Goal: Task Accomplishment & Management: Manage account settings

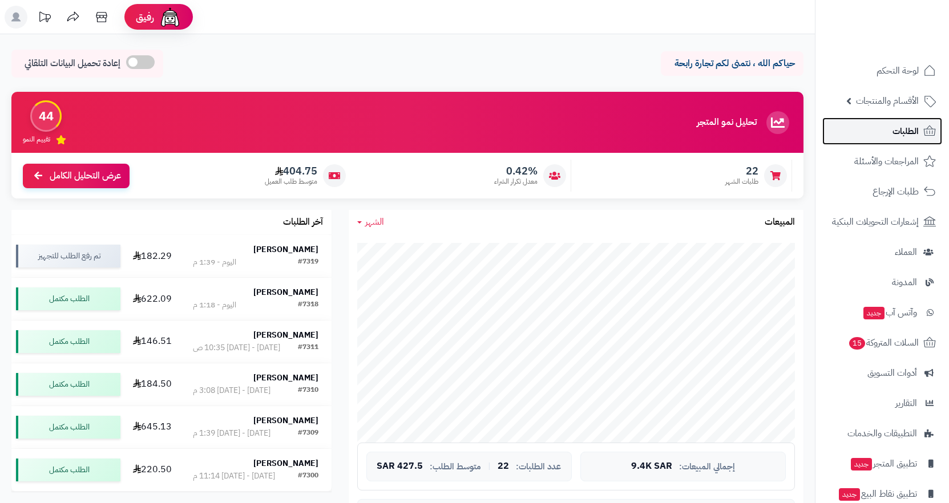
click at [911, 132] on span "الطلبات" at bounding box center [906, 131] width 26 height 16
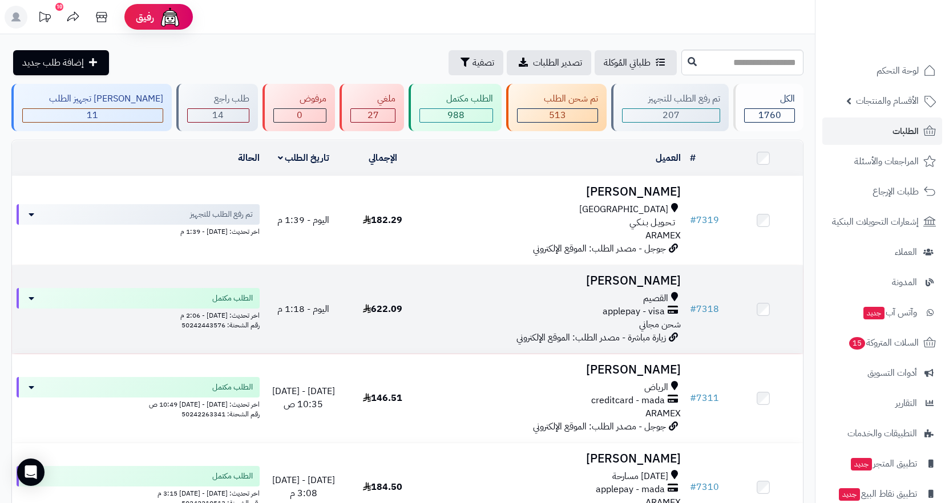
click at [624, 299] on div "القصيم" at bounding box center [554, 298] width 255 height 13
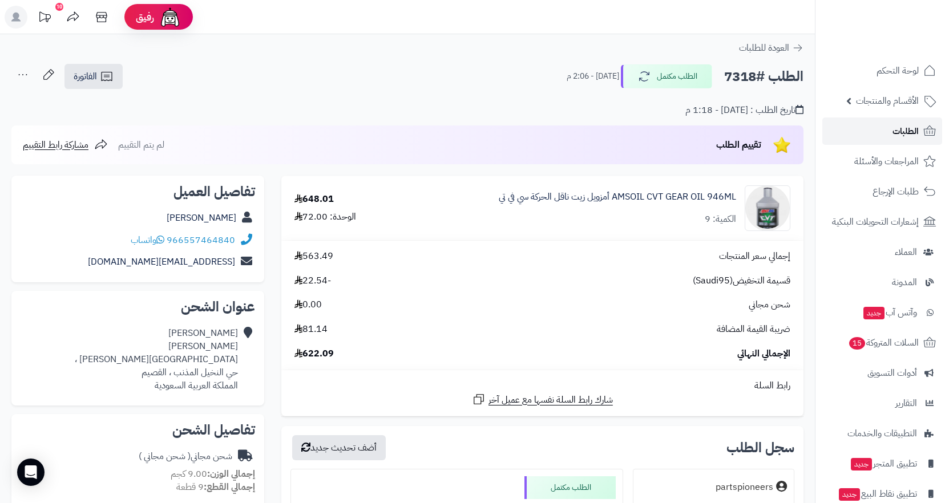
click at [882, 130] on link "الطلبات" at bounding box center [882, 131] width 120 height 27
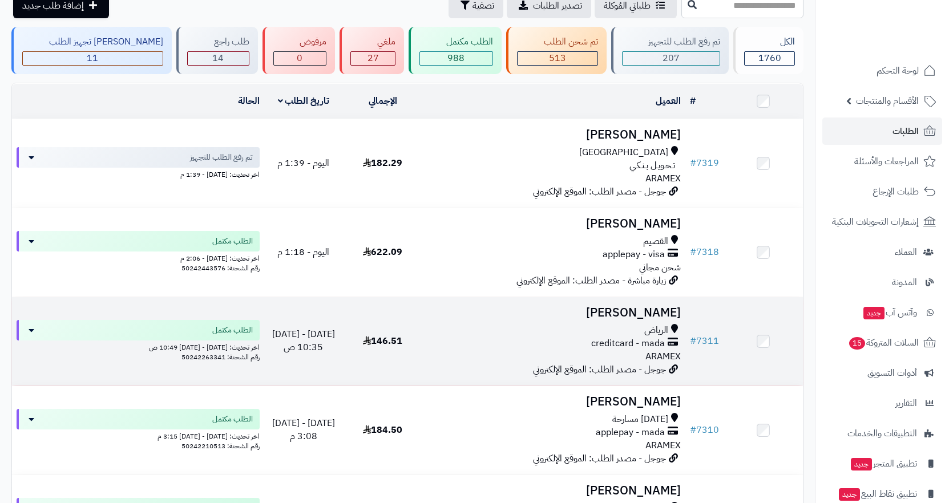
scroll to position [57, 0]
click at [658, 344] on span "creditcard - mada" at bounding box center [628, 343] width 74 height 13
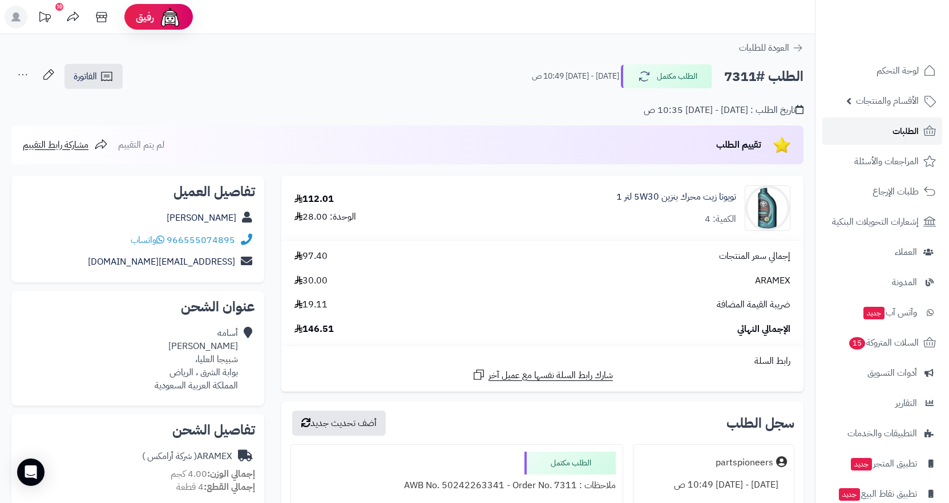
click at [880, 138] on link "الطلبات" at bounding box center [882, 131] width 120 height 27
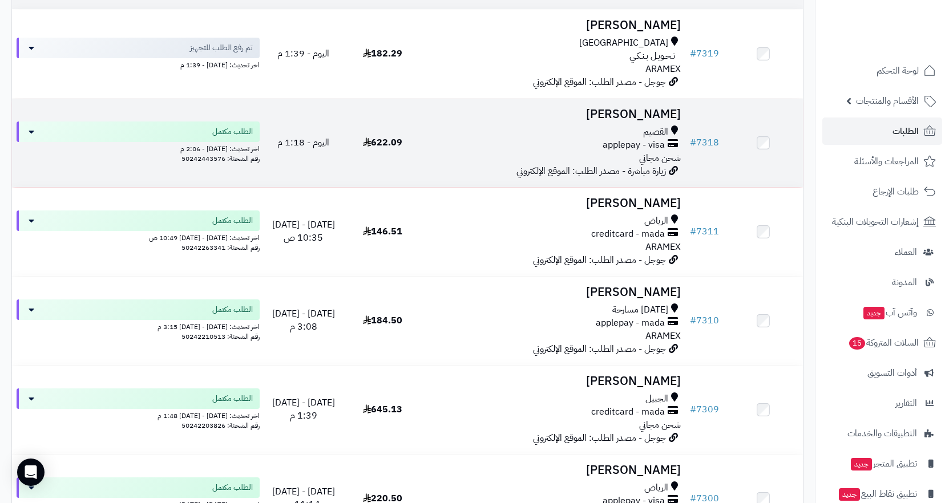
scroll to position [171, 0]
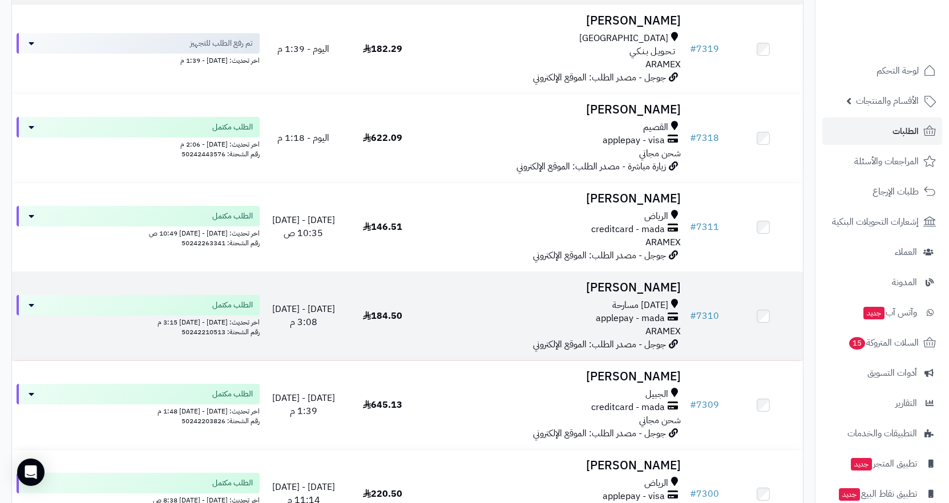
click at [543, 316] on div "applepay - mada" at bounding box center [554, 318] width 255 height 13
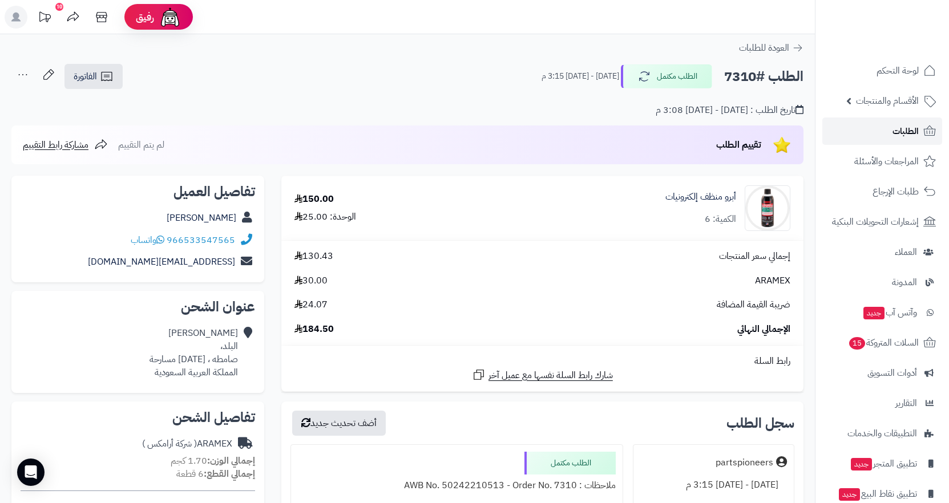
click at [902, 123] on span "الطلبات" at bounding box center [906, 131] width 26 height 16
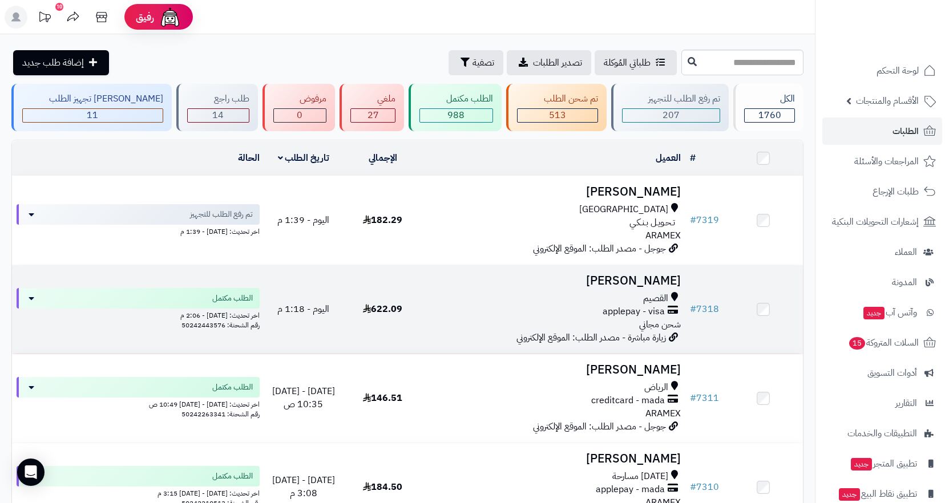
click at [606, 299] on div "القصيم" at bounding box center [554, 298] width 255 height 13
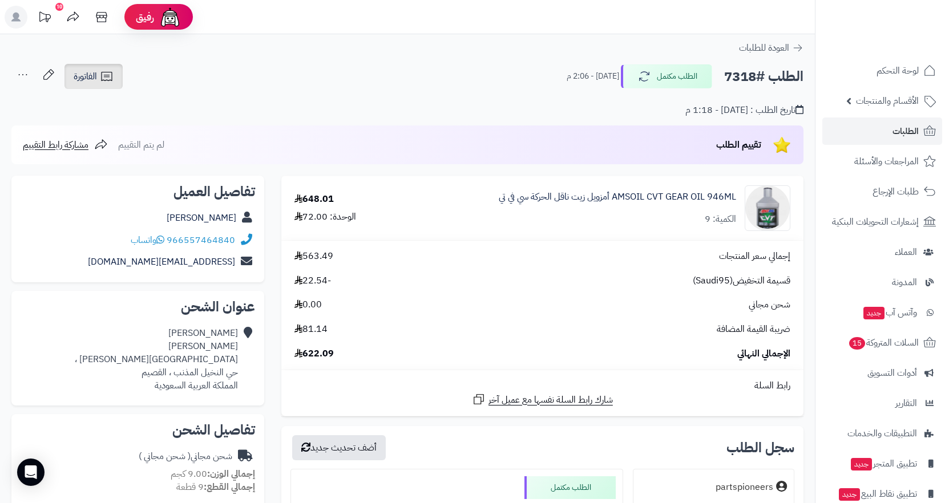
click at [87, 79] on span "الفاتورة" at bounding box center [85, 77] width 23 height 14
click at [268, 112] on div "تاريخ الطلب : [DATE] - 1:18 م" at bounding box center [407, 103] width 792 height 27
click at [104, 79] on icon at bounding box center [107, 77] width 14 height 14
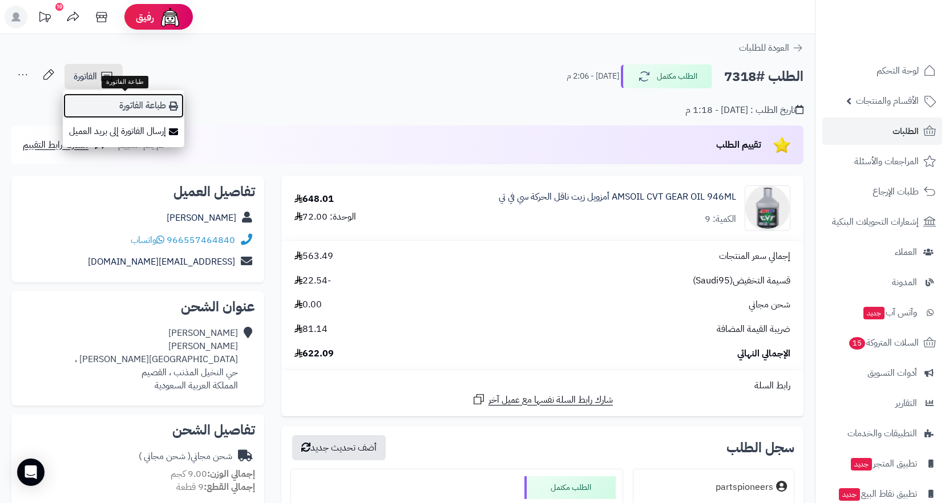
click at [138, 110] on link "طباعة الفاتورة" at bounding box center [124, 106] width 122 height 26
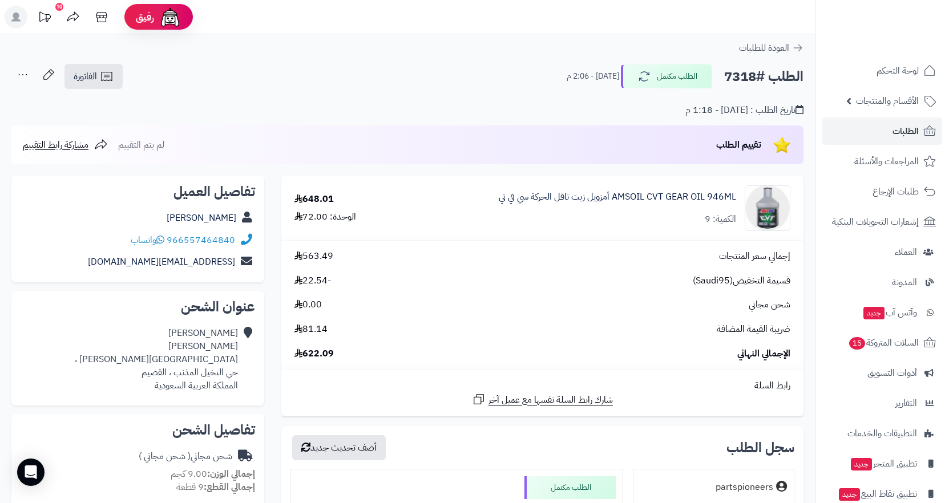
click at [594, 78] on small "اليوم - 2:06 م" at bounding box center [593, 76] width 53 height 11
click at [543, 80] on div "الطلب #7318 الطلب مكتمل اليوم - 2:06 م الفاتورة طباعة الفاتورة إرسال الفاتورة إ…" at bounding box center [407, 76] width 792 height 27
click at [584, 80] on small "اليوم - 2:06 م" at bounding box center [593, 76] width 53 height 11
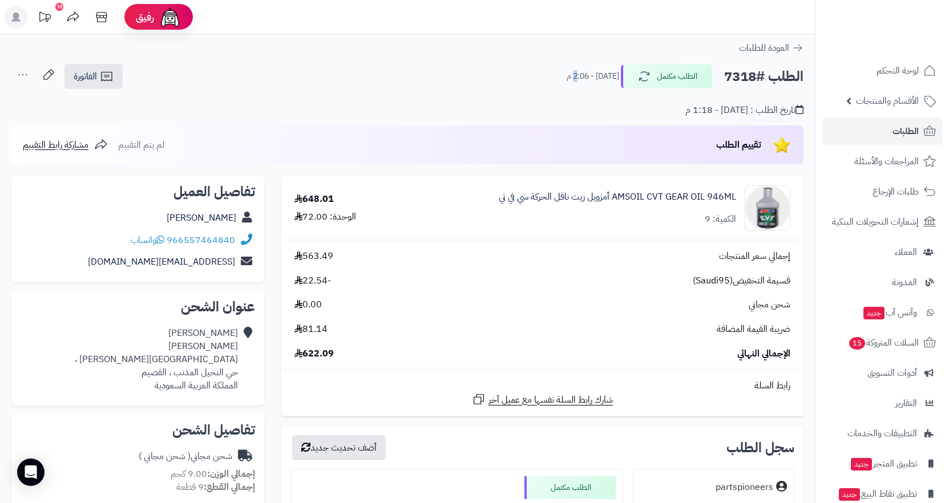
click at [585, 80] on small "اليوم - 2:06 م" at bounding box center [593, 76] width 53 height 11
click at [569, 79] on div "الطلب #7318 الطلب مكتمل اليوم - 2:06 م" at bounding box center [679, 76] width 247 height 24
click at [584, 72] on small "[DATE] - 2:06 م" at bounding box center [593, 76] width 53 height 11
click at [584, 72] on small "اليوم - 2:06 م" at bounding box center [593, 76] width 53 height 11
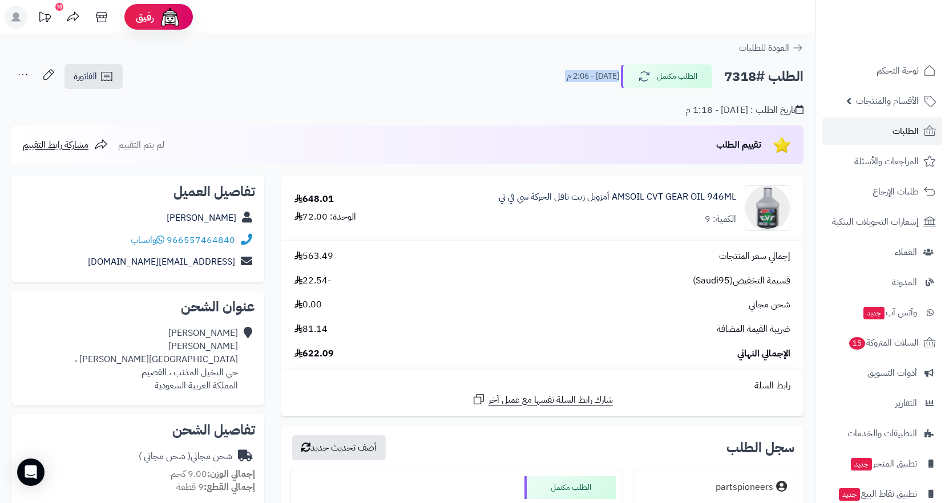
click at [584, 72] on small "اليوم - 2:06 م" at bounding box center [593, 76] width 53 height 11
click at [586, 76] on small "اليوم - 2:06 م" at bounding box center [593, 76] width 53 height 11
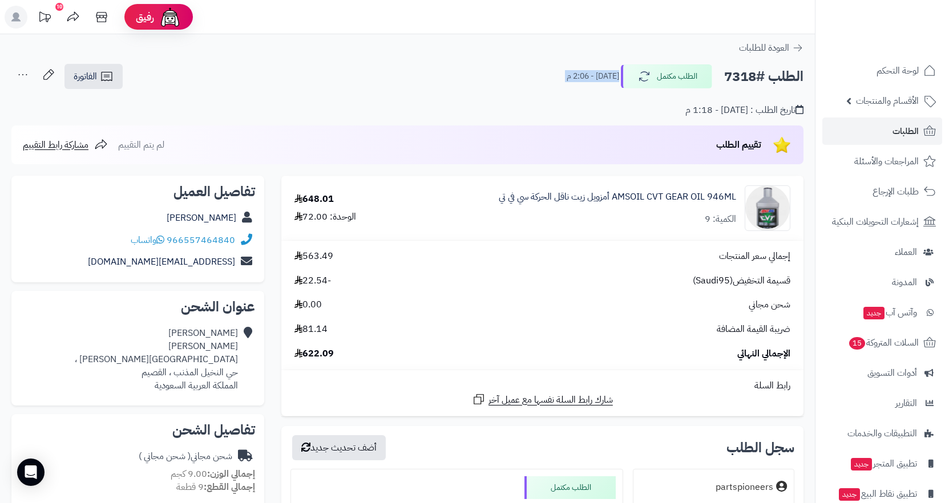
click at [586, 77] on small "اليوم - 2:06 م" at bounding box center [593, 76] width 53 height 11
click at [467, 83] on div "الطلب #7318 الطلب مكتمل اليوم - 2:06 م الفاتورة طباعة الفاتورة إرسال الفاتورة إ…" at bounding box center [407, 76] width 792 height 27
click at [463, 100] on div "تاريخ الطلب : اليوم - 1:18 م" at bounding box center [407, 103] width 792 height 27
click at [590, 79] on small "اليوم - 2:06 م" at bounding box center [593, 76] width 53 height 11
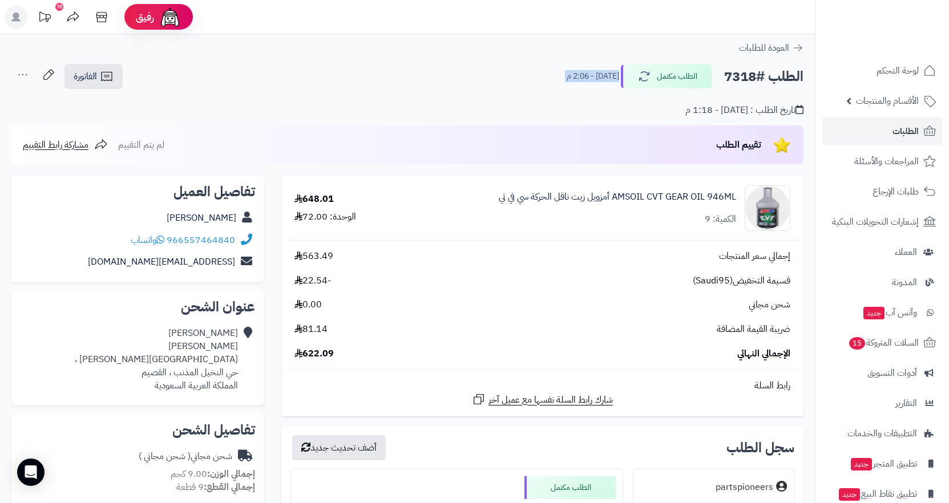
click at [590, 79] on small "اليوم - 2:06 م" at bounding box center [593, 76] width 53 height 11
click at [530, 83] on div "الطلب #7318 الطلب مكتمل اليوم - 2:06 م الفاتورة طباعة الفاتورة إرسال الفاتورة إ…" at bounding box center [407, 76] width 792 height 27
click at [607, 74] on small "اليوم - 2:06 م" at bounding box center [593, 76] width 53 height 11
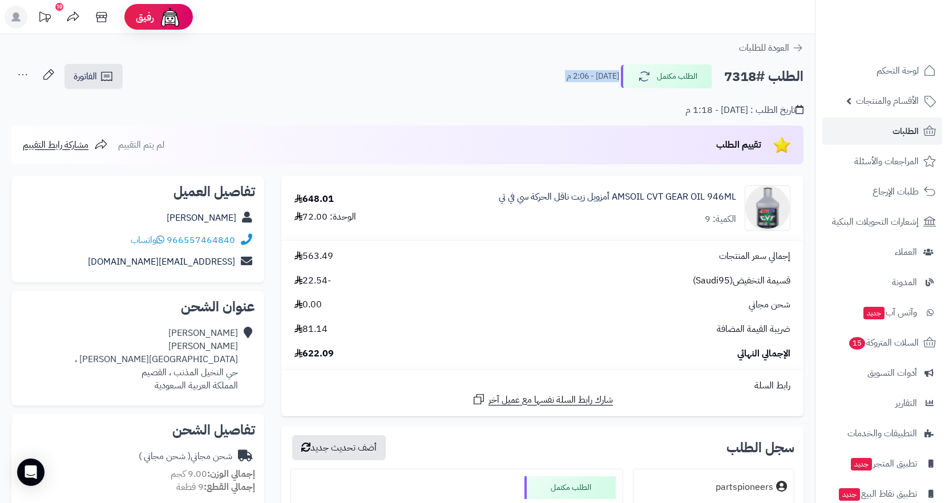
click at [579, 73] on small "اليوم - 2:06 م" at bounding box center [593, 76] width 53 height 11
click at [506, 78] on div "الطلب #7318 الطلب مكتمل اليوم - 2:06 م الفاتورة طباعة الفاتورة إرسال الفاتورة إ…" at bounding box center [407, 76] width 792 height 27
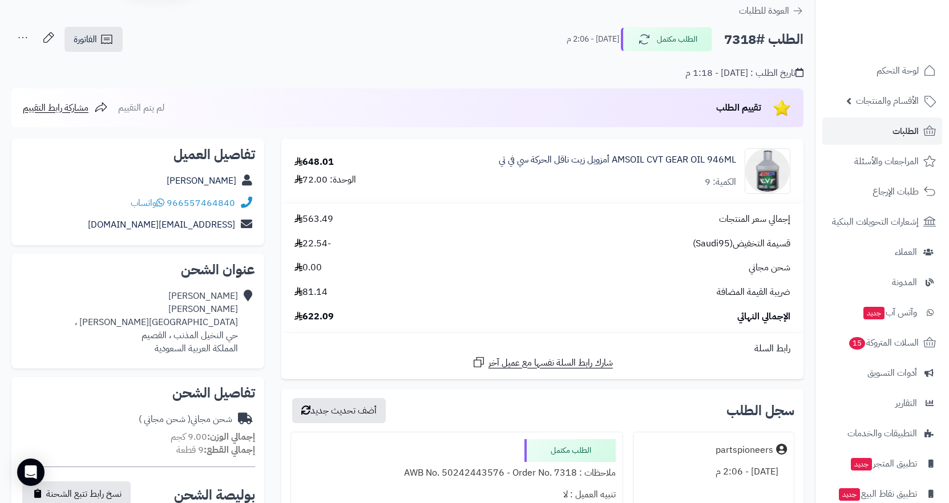
scroll to position [57, 0]
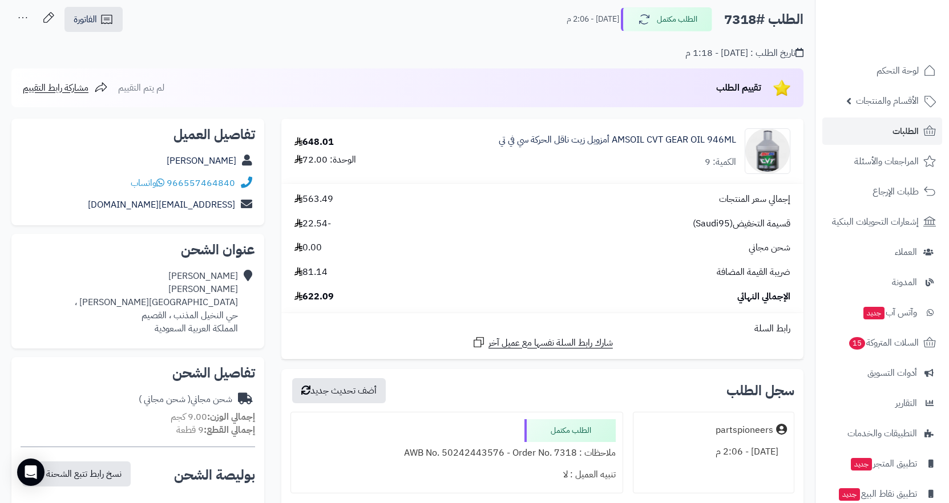
click at [470, 37] on div "تاريخ الطلب : اليوم - 1:18 م" at bounding box center [407, 46] width 792 height 27
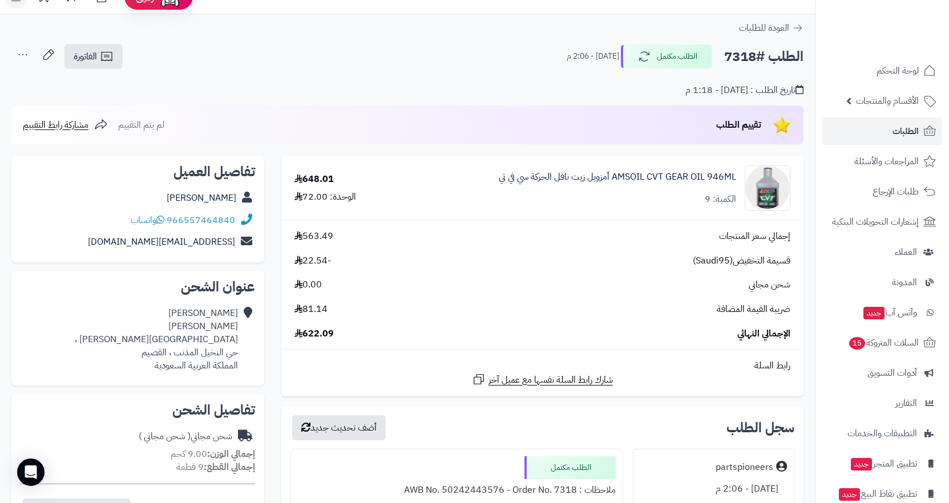
scroll to position [0, 0]
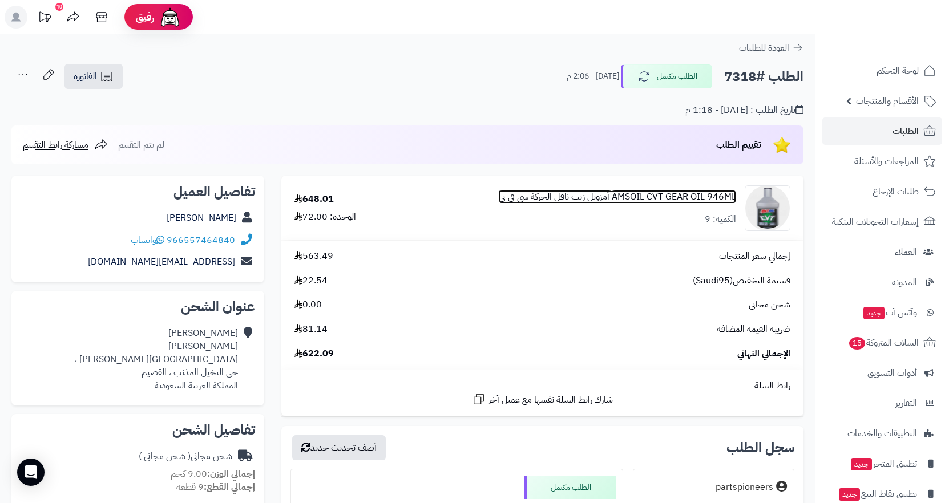
click at [646, 195] on link "AMSOIL CVT GEAR OIL 946ML أمزويل زيت ناقل الحركة سي في تي" at bounding box center [617, 197] width 237 height 13
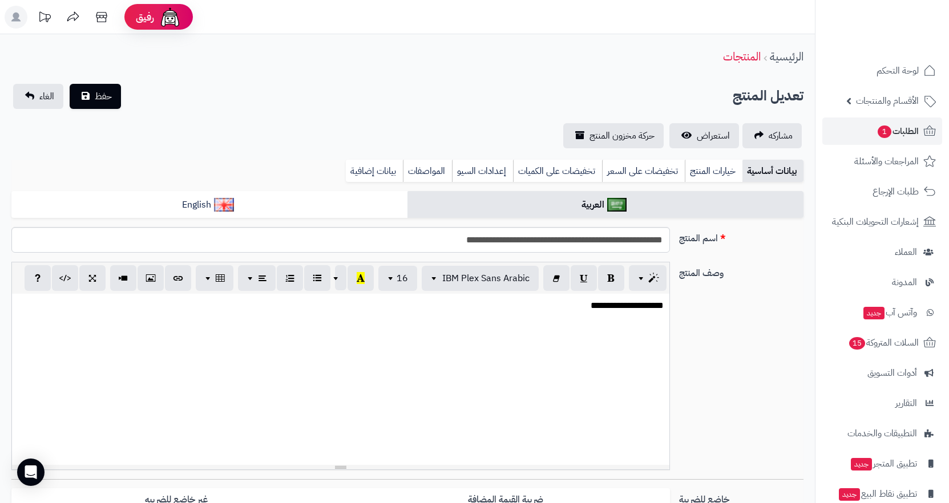
scroll to position [0, 10]
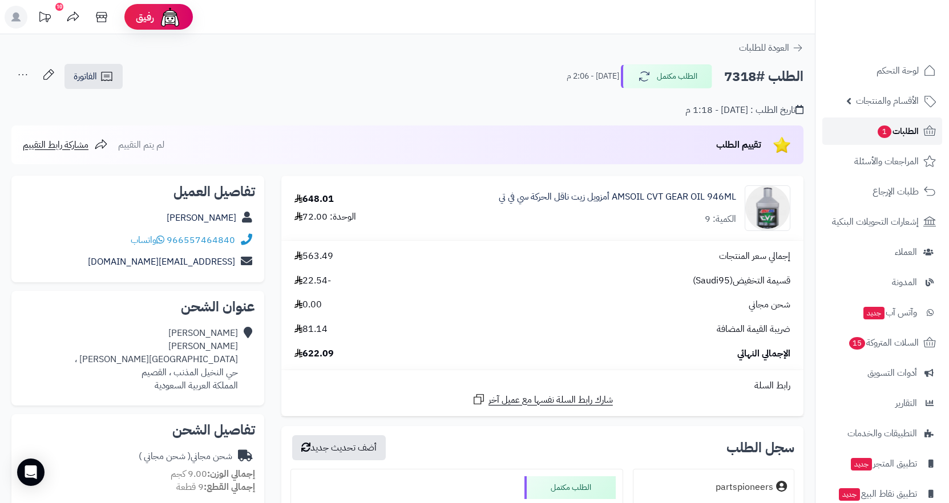
click at [902, 139] on span "الطلبات 1" at bounding box center [898, 131] width 42 height 16
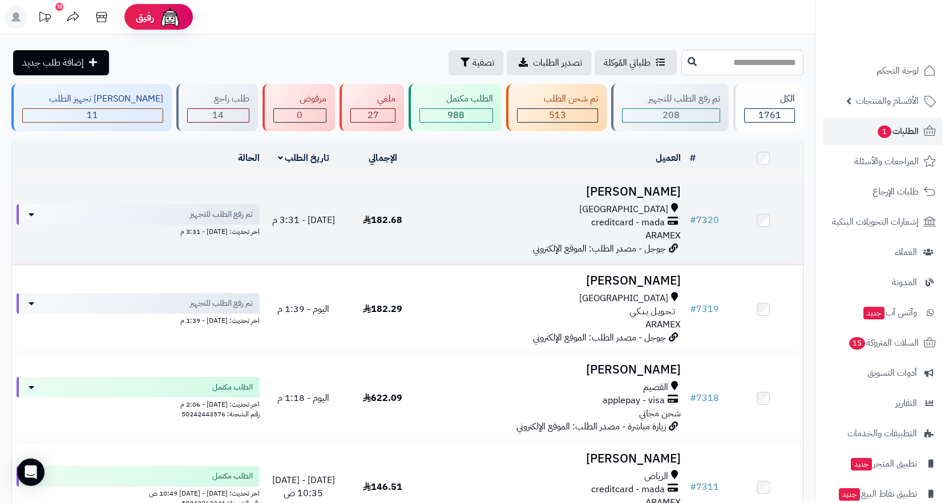
click at [614, 221] on span "creditcard - mada" at bounding box center [628, 222] width 74 height 13
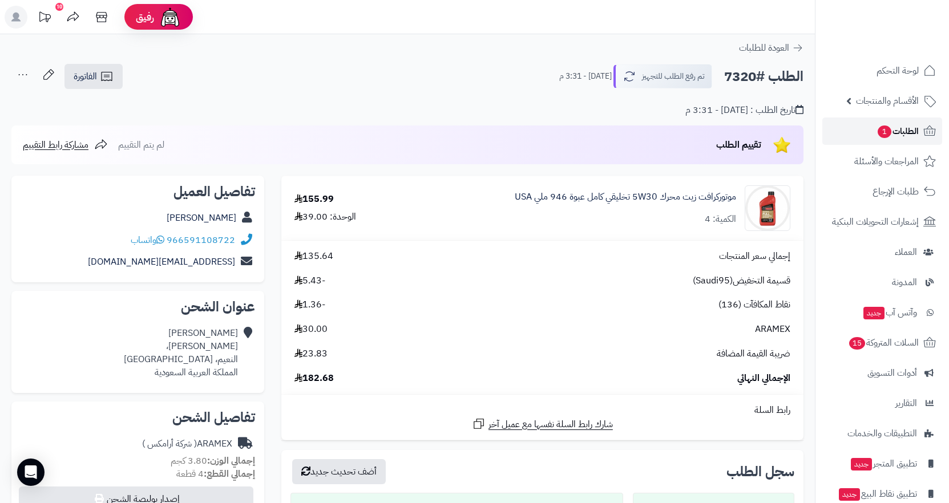
click at [884, 137] on span "1" at bounding box center [885, 132] width 14 height 13
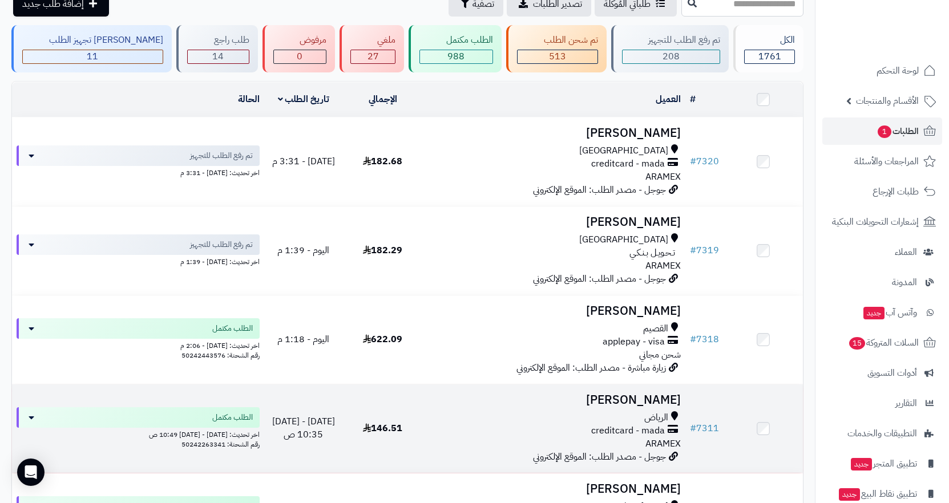
scroll to position [114, 0]
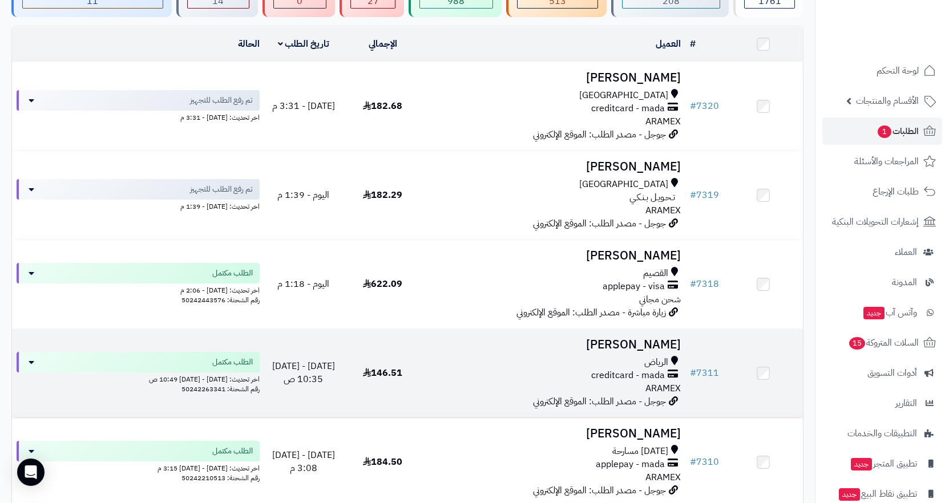
click at [648, 356] on span "الرياض" at bounding box center [656, 362] width 24 height 13
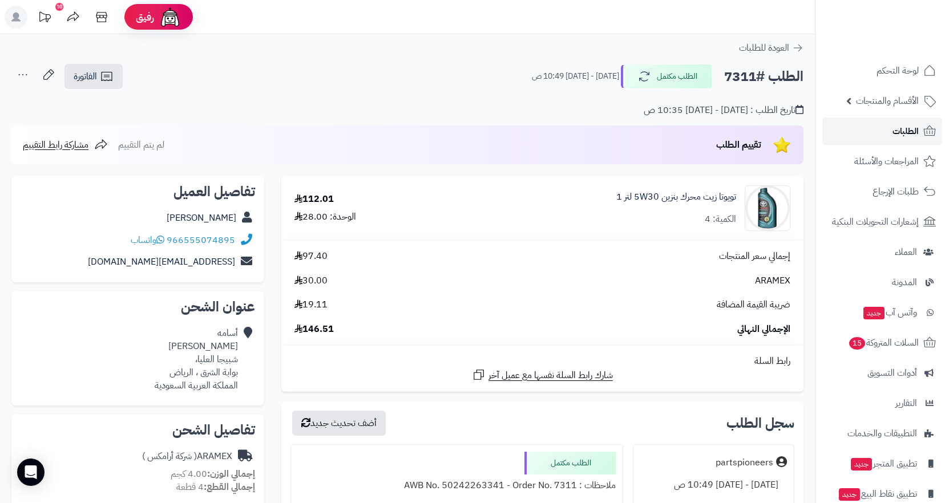
click at [869, 134] on link "الطلبات" at bounding box center [882, 131] width 120 height 27
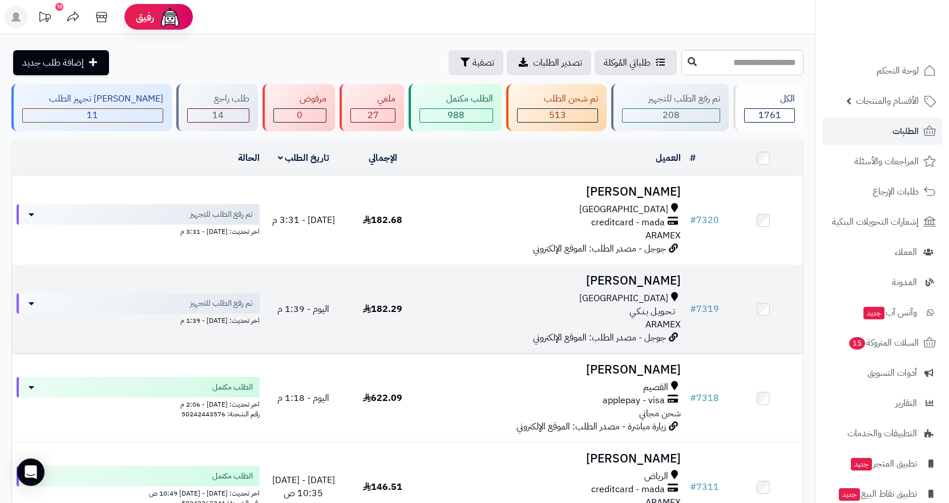
click at [591, 287] on td "[PERSON_NAME] جدة تـحـويـل بـنـكـي ARAMEX جوجل - مصدر الطلب: الموقع الإلكتروني" at bounding box center [554, 309] width 264 height 88
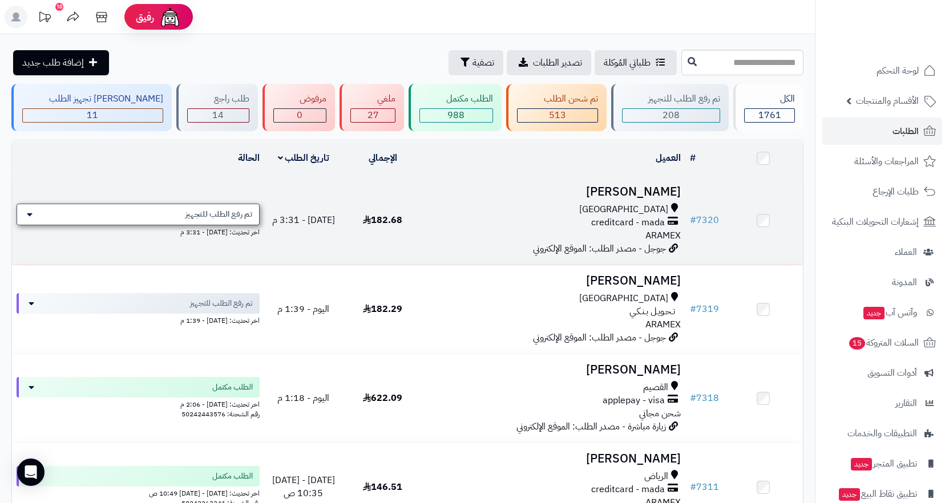
click at [226, 216] on span "تم رفع الطلب للتجهيز" at bounding box center [218, 214] width 67 height 11
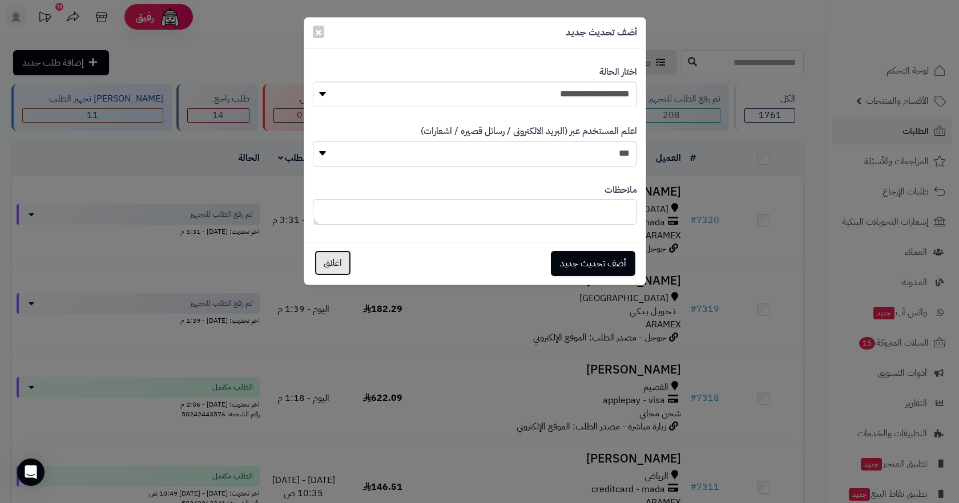
click at [334, 265] on button "اغلاق" at bounding box center [332, 263] width 37 height 25
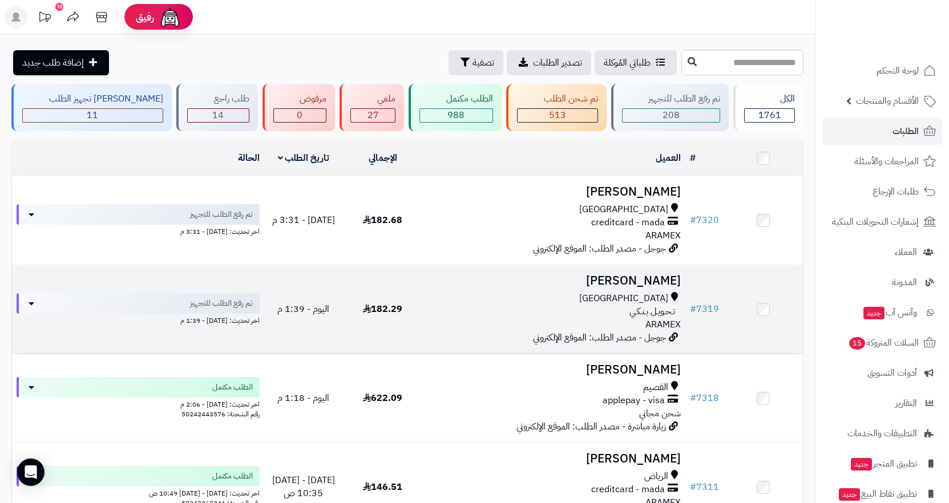
click at [622, 312] on div "تـحـويـل بـنـكـي" at bounding box center [554, 311] width 255 height 13
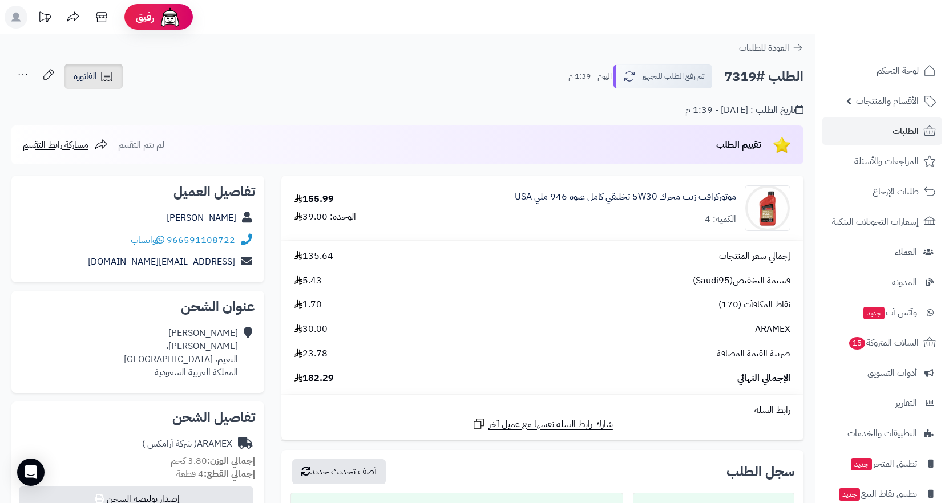
click at [95, 76] on span "الفاتورة" at bounding box center [85, 77] width 23 height 14
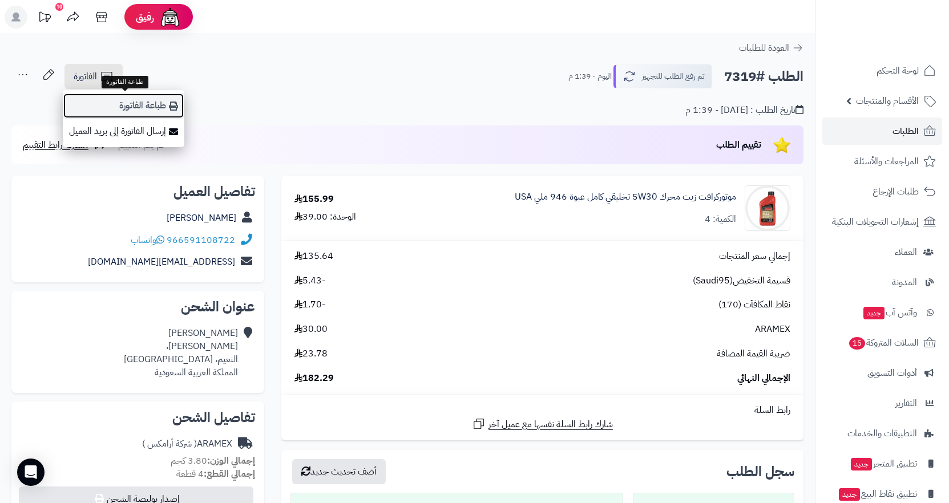
click at [149, 110] on link "طباعة الفاتورة" at bounding box center [124, 106] width 122 height 26
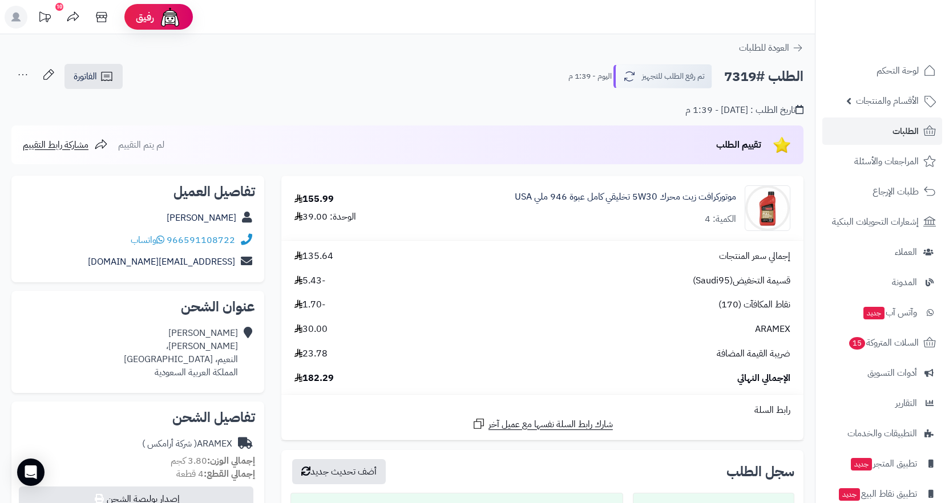
click at [24, 70] on icon at bounding box center [22, 74] width 23 height 23
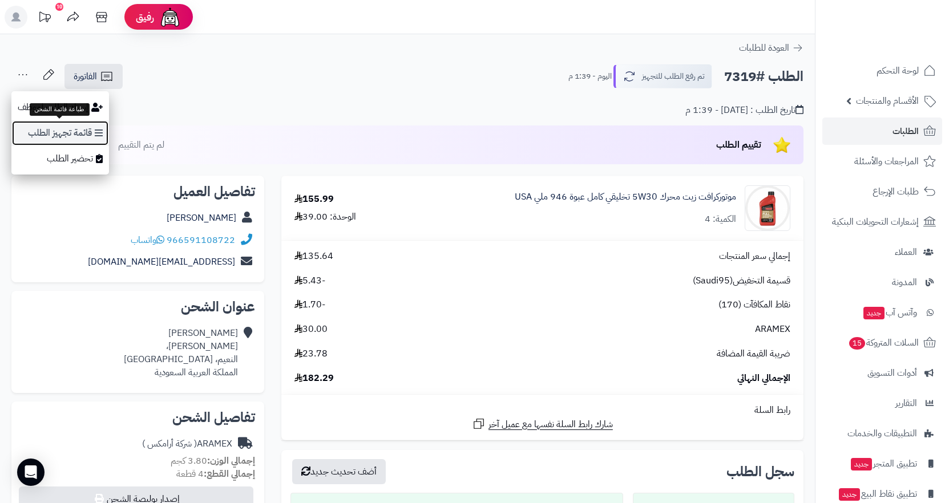
click at [90, 136] on link "قائمة تجهيز الطلب" at bounding box center [60, 133] width 98 height 26
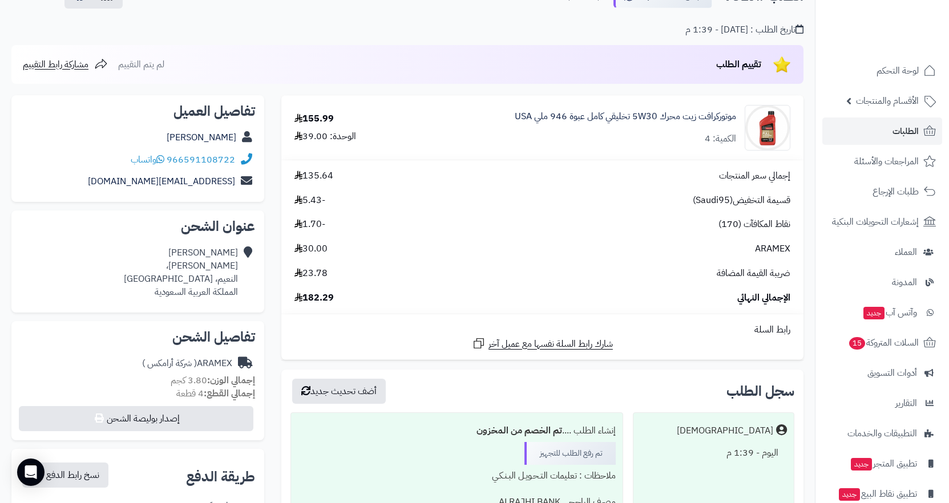
scroll to position [228, 0]
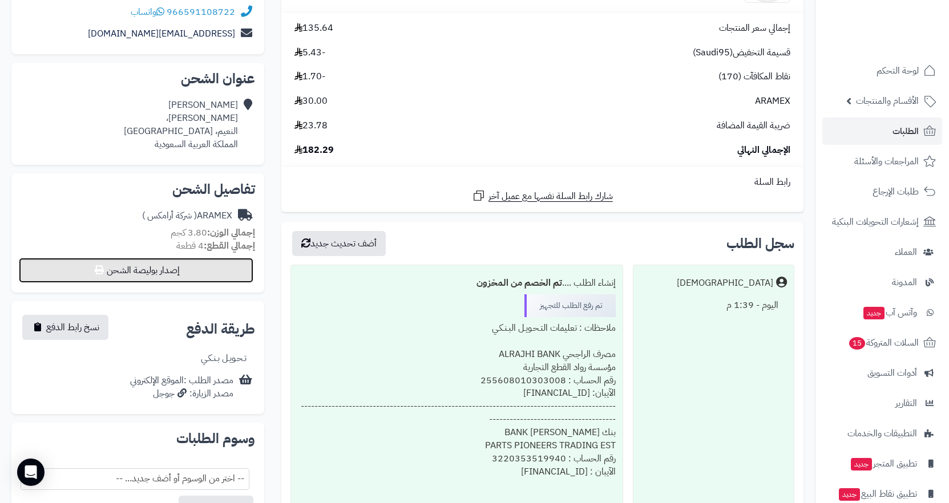
click at [159, 270] on button "إصدار بوليصة الشحن" at bounding box center [136, 270] width 235 height 25
select select "******"
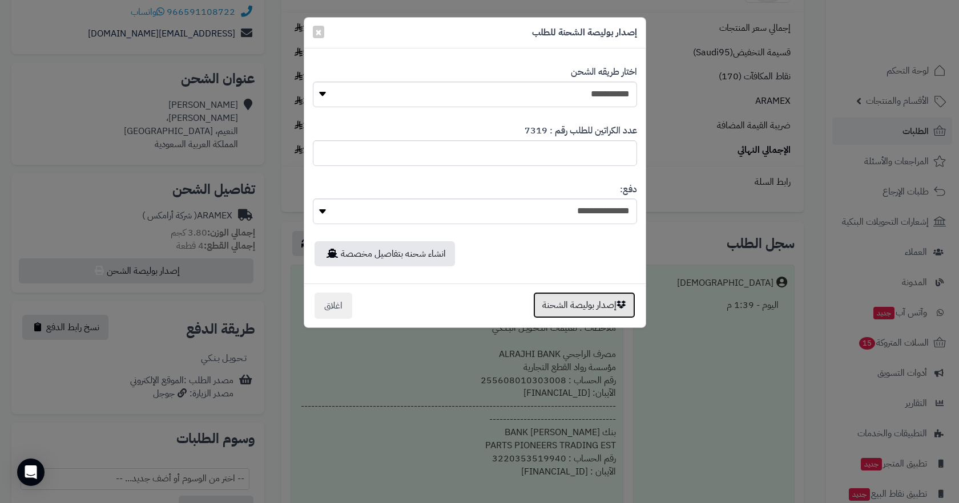
click at [586, 305] on button "إصدار بوليصة الشحنة" at bounding box center [584, 305] width 102 height 26
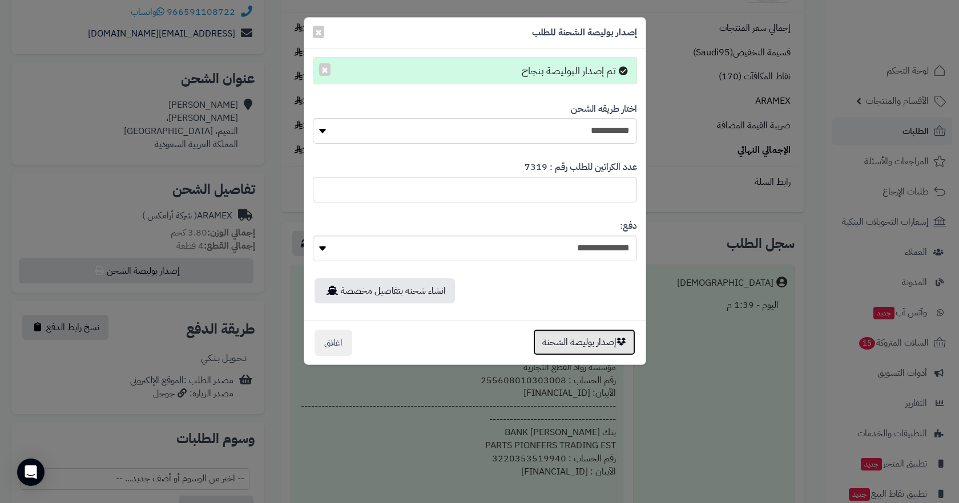
click at [596, 340] on button "إصدار بوليصة الشحنة" at bounding box center [584, 342] width 102 height 26
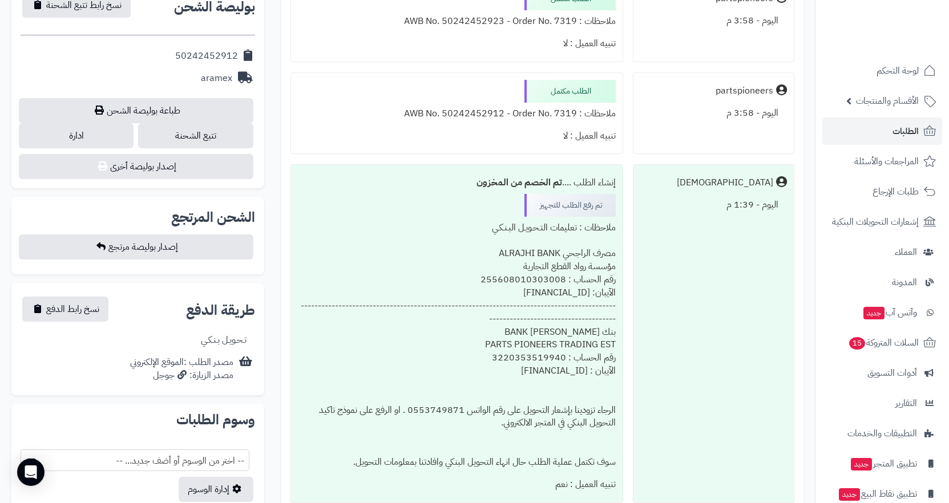
scroll to position [514, 0]
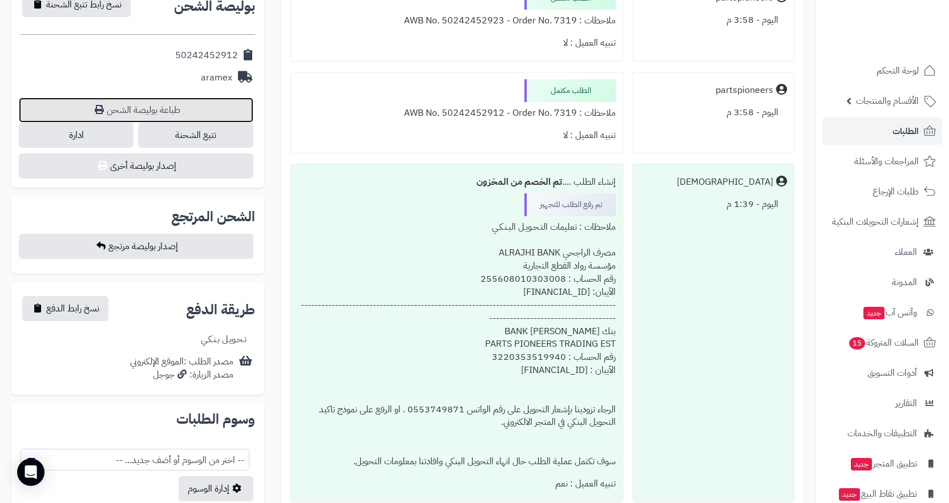
click at [155, 112] on link "طباعة بوليصة الشحن" at bounding box center [136, 110] width 235 height 25
